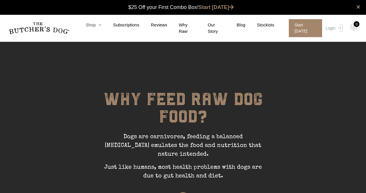
click at [102, 26] on icon at bounding box center [99, 25] width 6 height 4
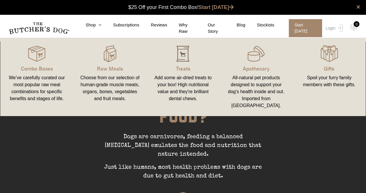
click at [182, 56] on img at bounding box center [182, 53] width 17 height 17
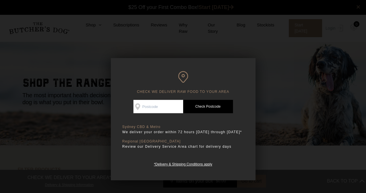
click at [141, 105] on input "Check Availability At" at bounding box center [159, 106] width 50 height 13
type input "2068"
click at [212, 109] on link "Check Postcode" at bounding box center [208, 106] width 50 height 13
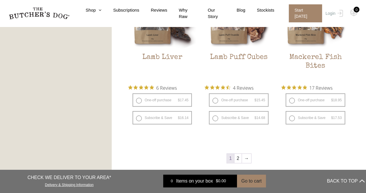
scroll to position [745, 0]
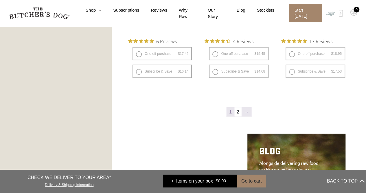
click at [246, 111] on link "→" at bounding box center [246, 111] width 9 height 9
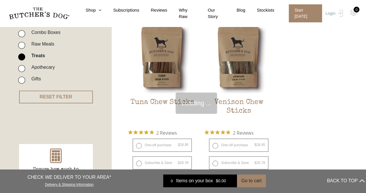
scroll to position [131, 0]
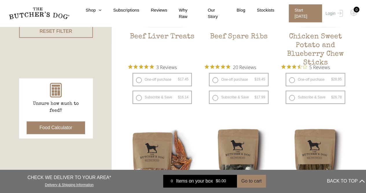
scroll to position [215, 0]
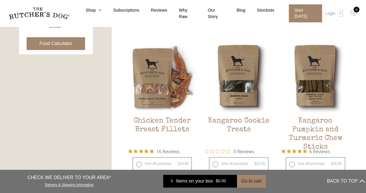
scroll to position [318, 0]
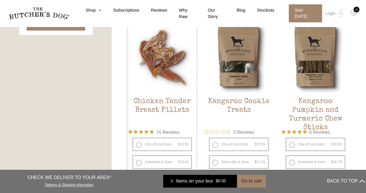
click at [139, 144] on label "One-off purchase $ 19.95 — or subscribe and save 7.5%" at bounding box center [163, 143] width 60 height 13
radio input "true"
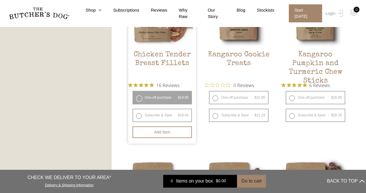
scroll to position [365, 0]
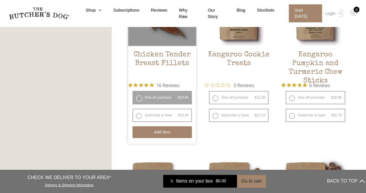
click at [163, 133] on button "Add item" at bounding box center [163, 132] width 60 height 12
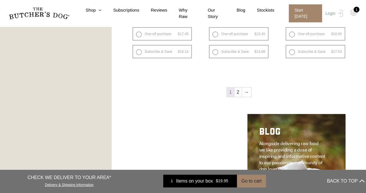
scroll to position [815, 0]
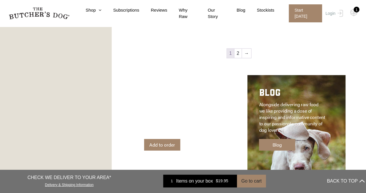
click at [357, 10] on div "1" at bounding box center [357, 10] width 6 height 6
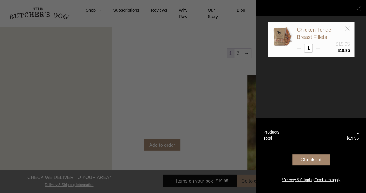
click at [318, 47] on line at bounding box center [318, 48] width 0 height 4
type input "4"
click at [310, 160] on div "Checkout" at bounding box center [312, 159] width 38 height 11
